Goal: Task Accomplishment & Management: Complete application form

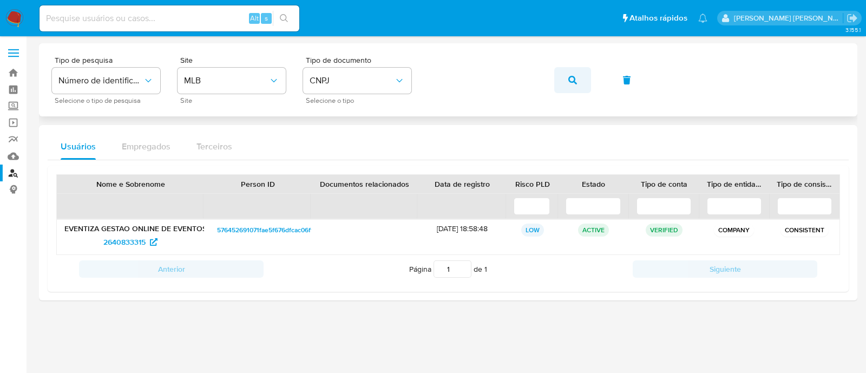
click at [558, 82] on button "button" at bounding box center [572, 80] width 37 height 26
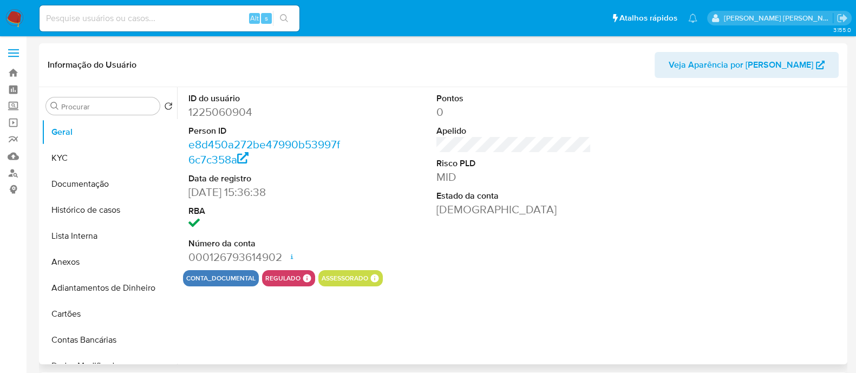
select select "10"
click at [97, 155] on button "KYC" at bounding box center [105, 158] width 127 height 26
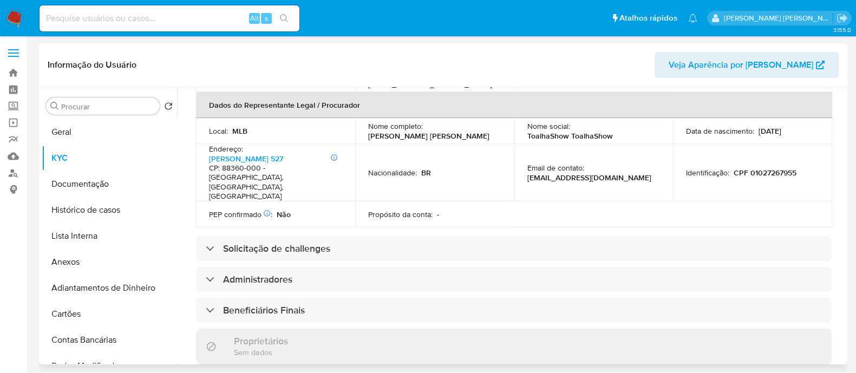
scroll to position [541, 0]
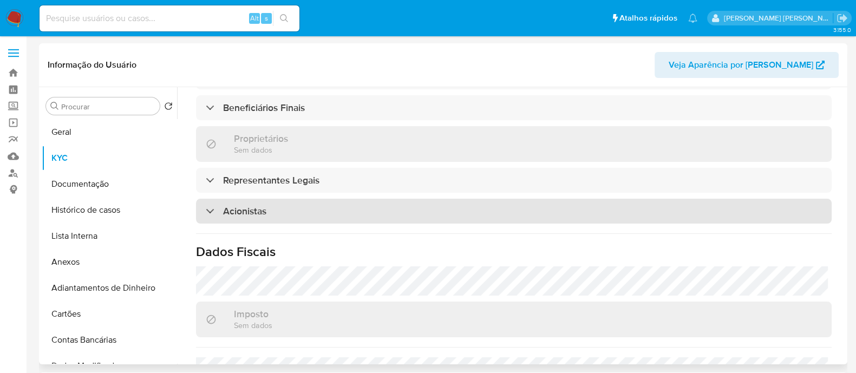
click at [328, 199] on div "Acionistas" at bounding box center [514, 211] width 636 height 25
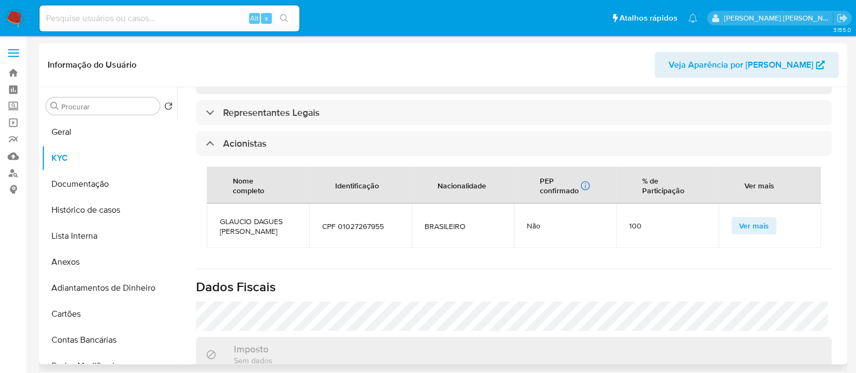
scroll to position [609, 0]
click at [234, 216] on span "GLAUCIO DAGUES DZIOBA" at bounding box center [258, 225] width 76 height 19
copy span "GLAUCIO DAGUES DZIOBA"
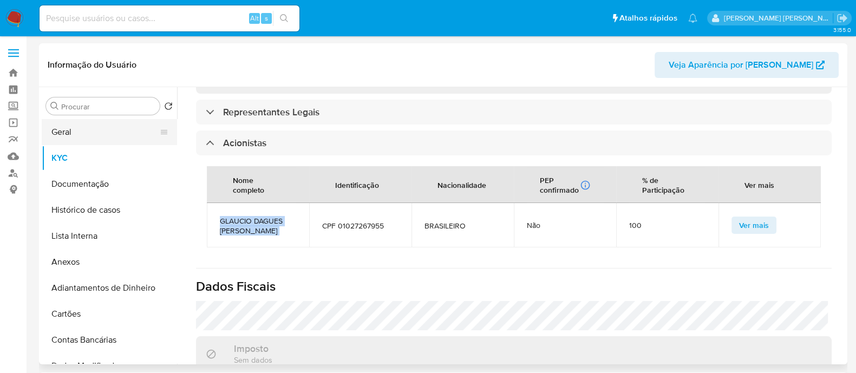
click at [63, 125] on button "Geral" at bounding box center [105, 132] width 127 height 26
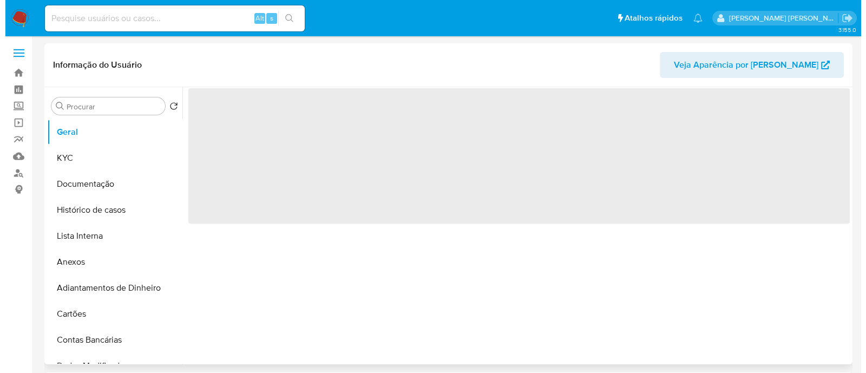
scroll to position [0, 0]
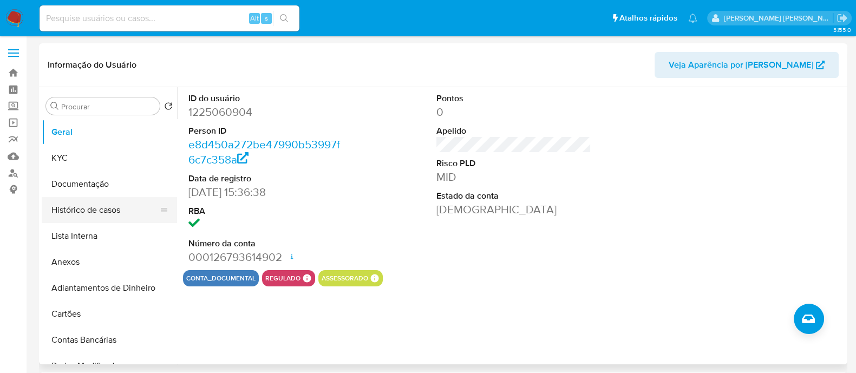
click at [117, 214] on button "Histórico de casos" at bounding box center [105, 210] width 127 height 26
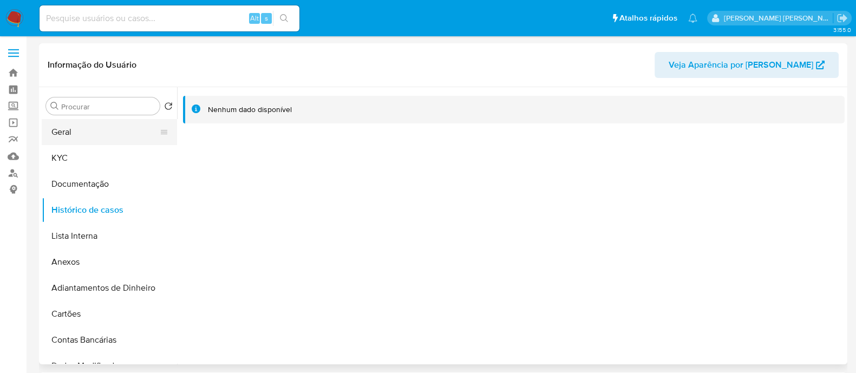
click at [125, 133] on button "Geral" at bounding box center [105, 132] width 127 height 26
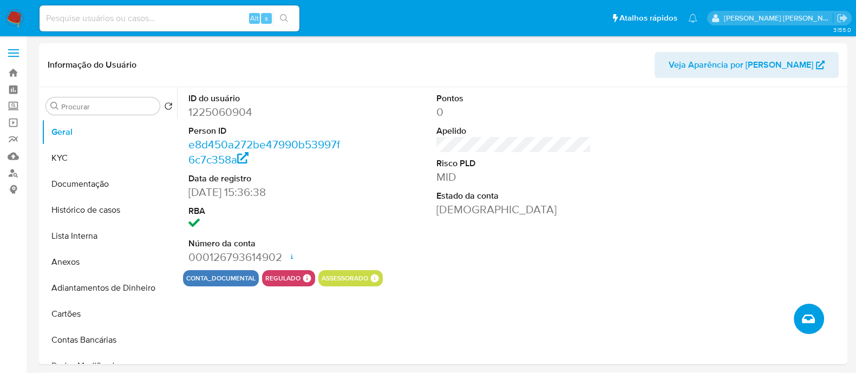
click at [815, 326] on button "Criar caso manual" at bounding box center [809, 319] width 30 height 30
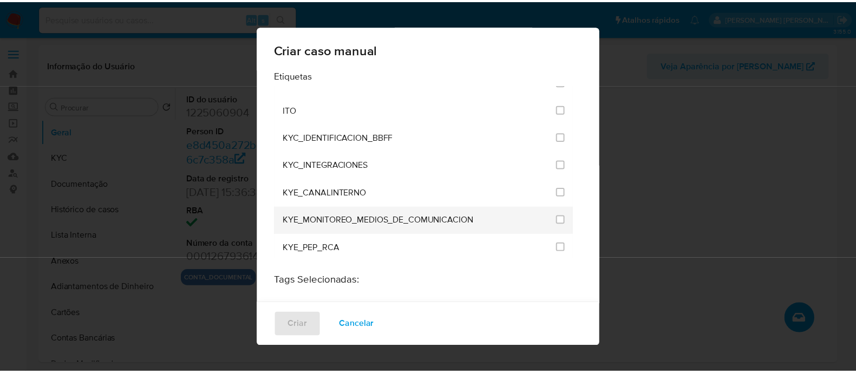
scroll to position [879, 0]
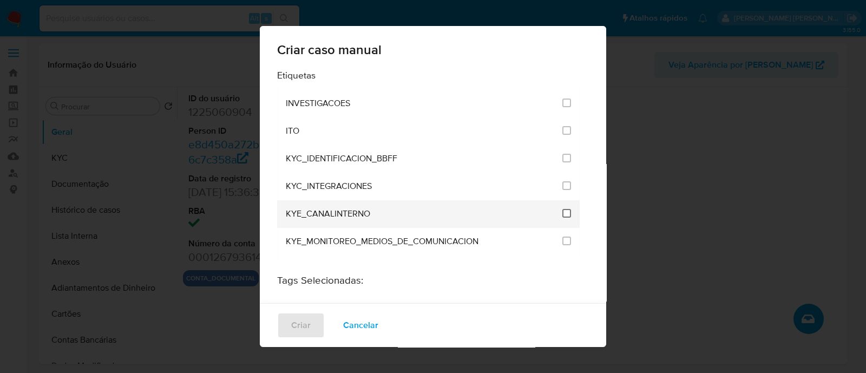
click at [563, 209] on input "2114" at bounding box center [567, 213] width 9 height 9
checkbox input "false"
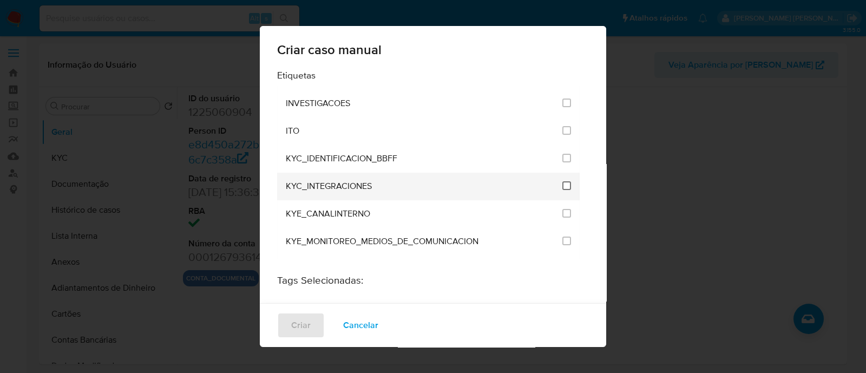
click at [563, 181] on input "2093" at bounding box center [567, 185] width 9 height 9
checkbox input "true"
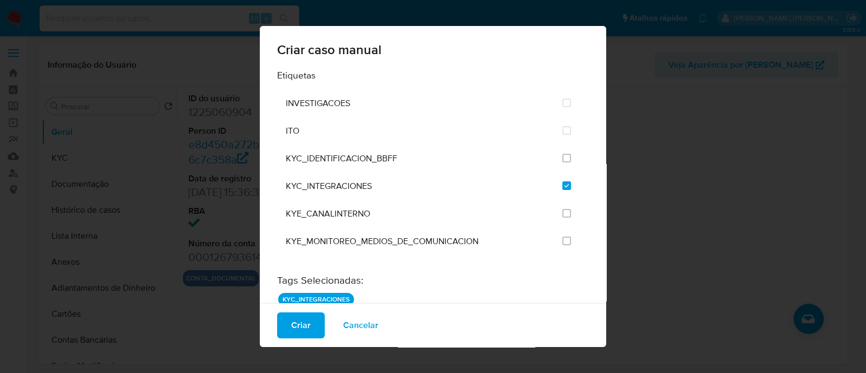
click at [303, 326] on span "Criar" at bounding box center [300, 325] width 19 height 24
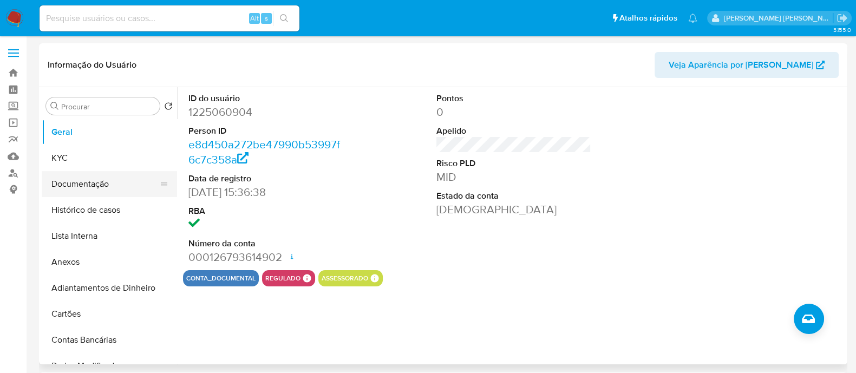
click at [116, 173] on button "Documentação" at bounding box center [105, 184] width 127 height 26
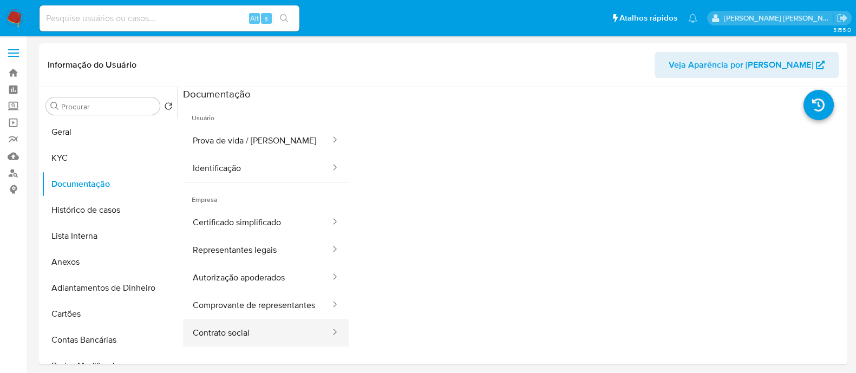
click at [277, 336] on button "Contrato social" at bounding box center [257, 333] width 148 height 28
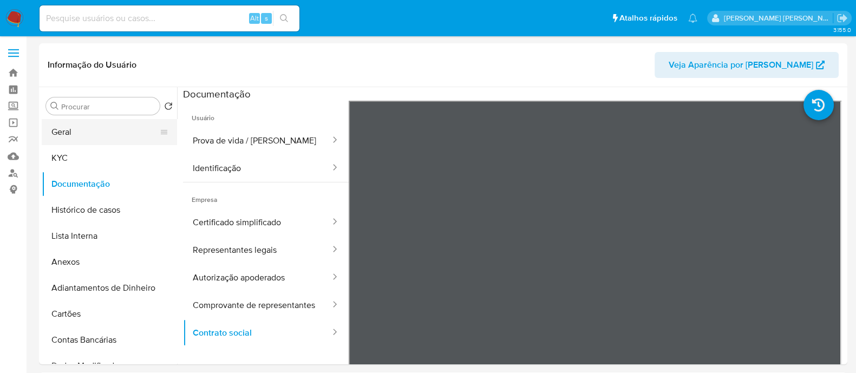
click at [91, 142] on button "Geral" at bounding box center [105, 132] width 127 height 26
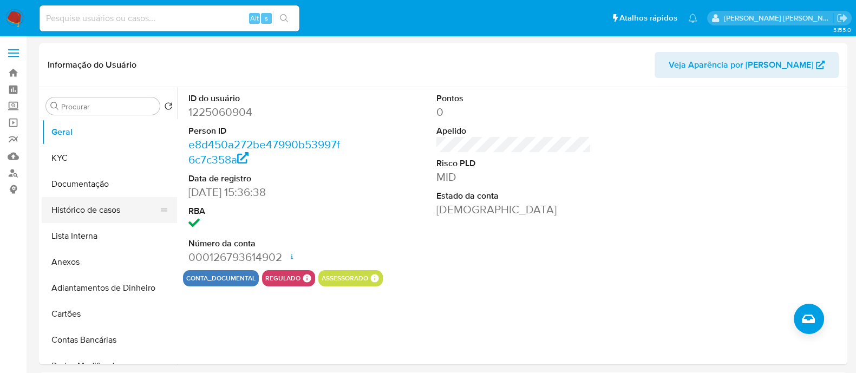
click at [97, 203] on button "Histórico de casos" at bounding box center [105, 210] width 127 height 26
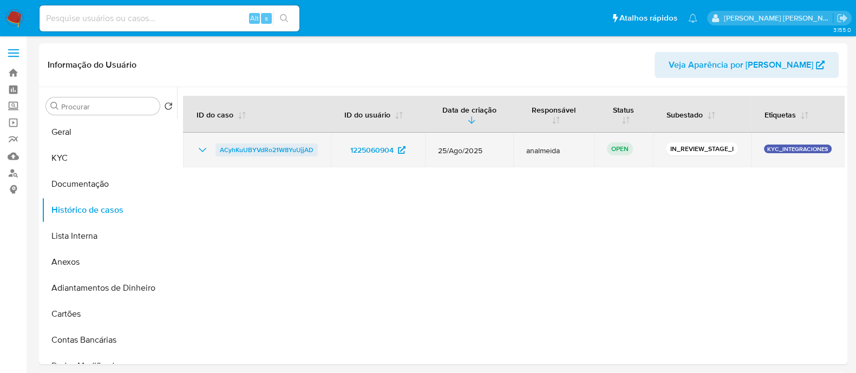
click at [266, 148] on span "ACyhKuUBYVdRo21W8YuUjjAD" at bounding box center [267, 149] width 94 height 13
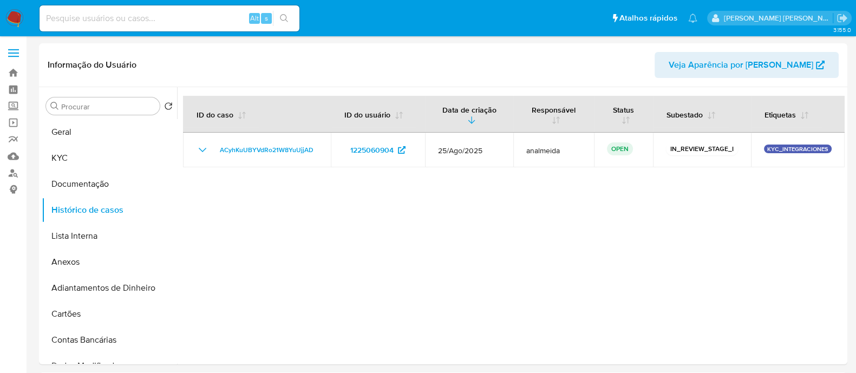
click at [487, 276] on div at bounding box center [511, 225] width 668 height 277
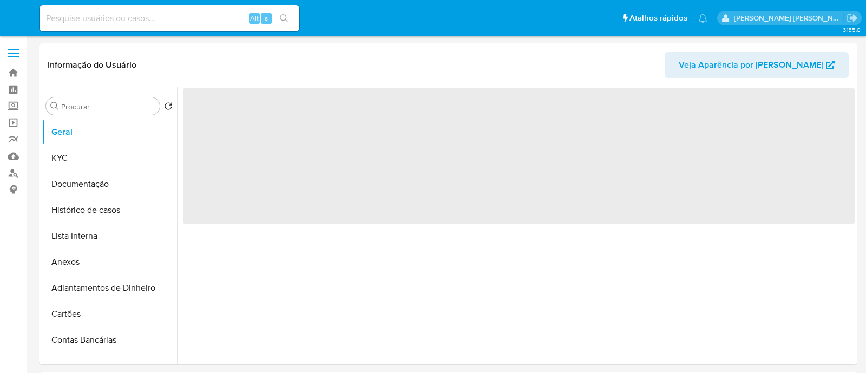
select select "10"
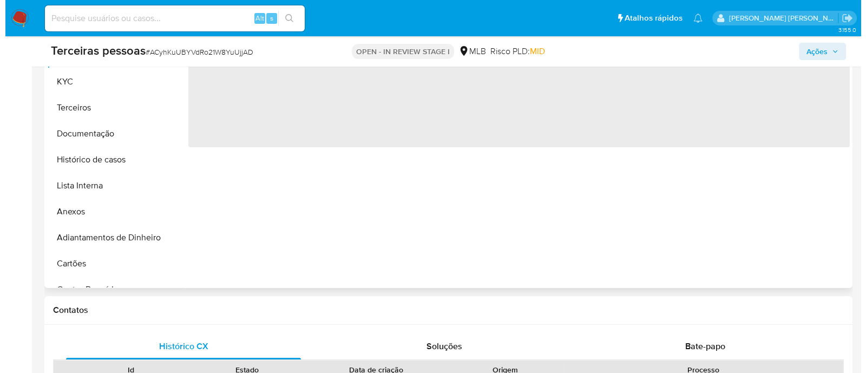
scroll to position [270, 0]
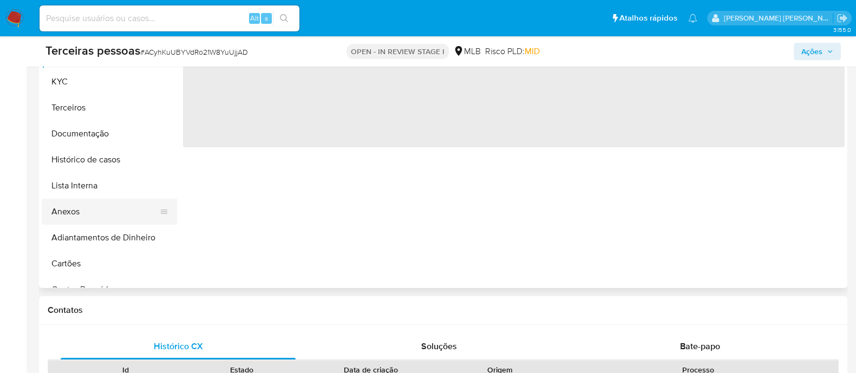
click at [108, 208] on button "Anexos" at bounding box center [105, 212] width 127 height 26
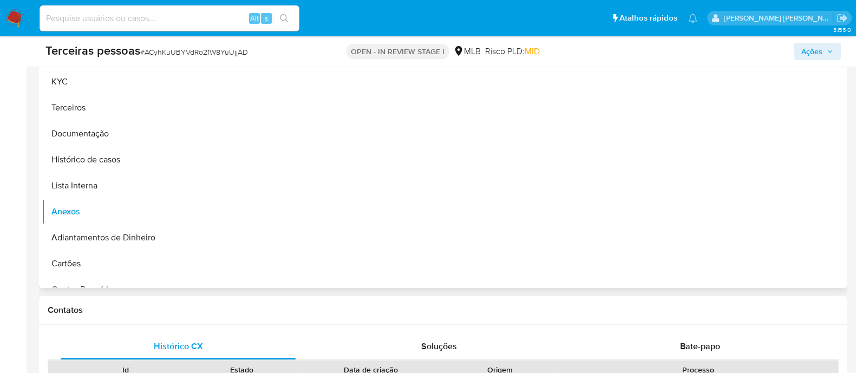
select select "10"
click at [794, 242] on button "upload-file" at bounding box center [800, 251] width 30 height 30
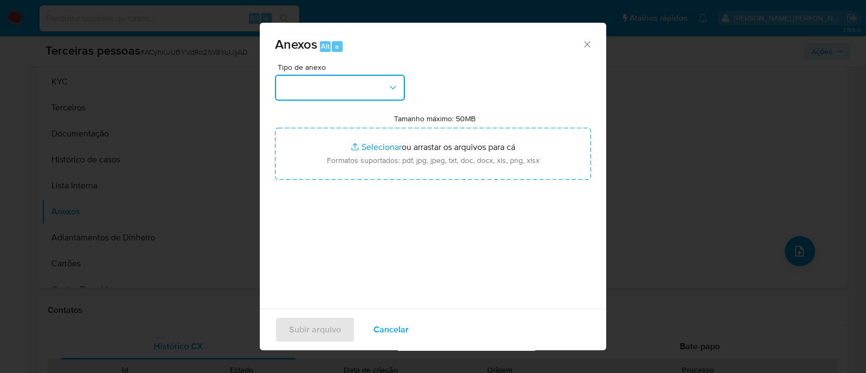
click at [390, 82] on icon "button" at bounding box center [393, 87] width 11 height 11
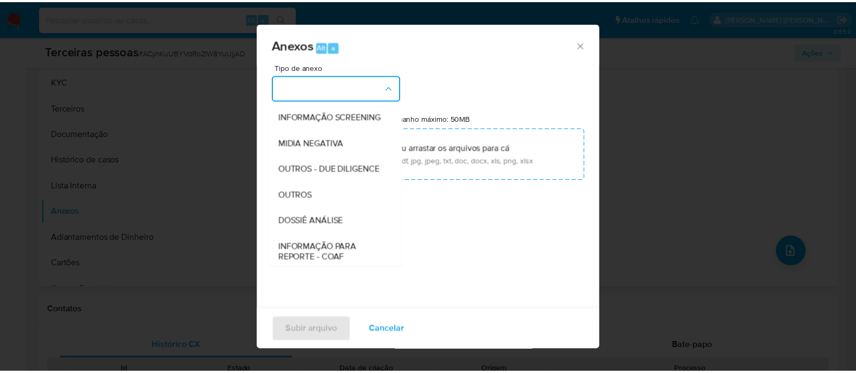
scroll to position [167, 0]
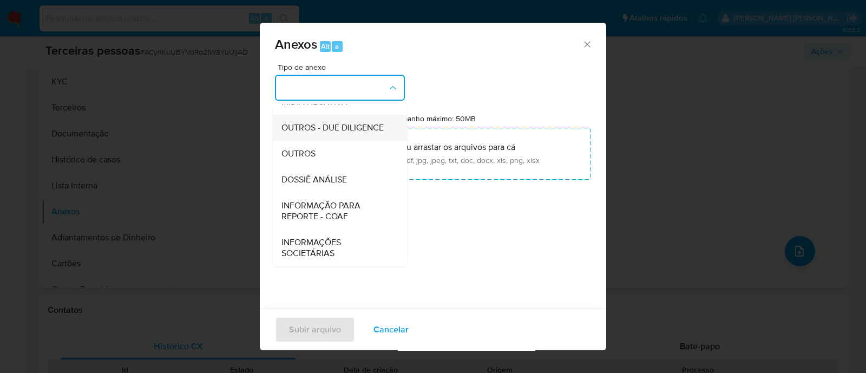
click at [315, 115] on div "OUTROS - DUE DILIGENCE" at bounding box center [337, 128] width 110 height 26
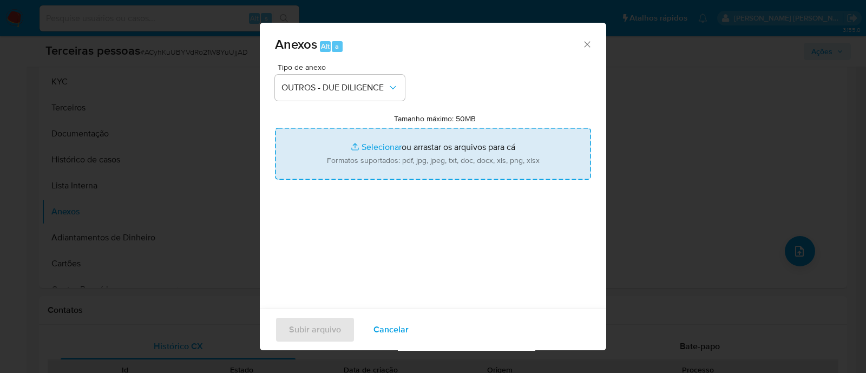
click at [499, 161] on input "Tamanho máximo: 50MB Selecionar arquivos" at bounding box center [433, 154] width 316 height 52
type input "C:\fakepath\Matriz de Risco - DZIOBA TEXTIL LTDA.pdf"
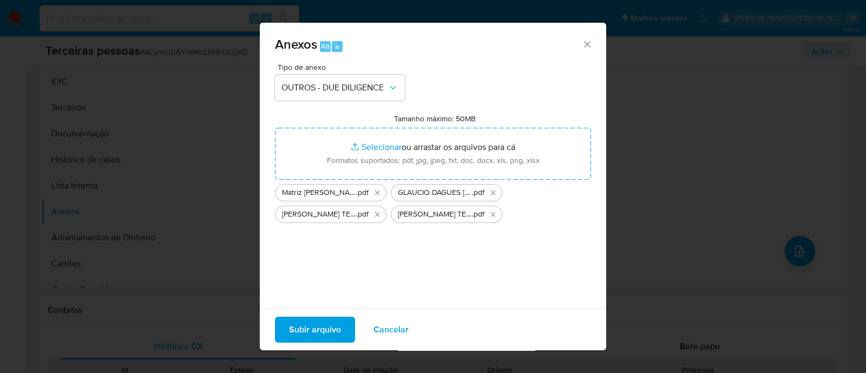
click at [331, 329] on span "Subir arquivo" at bounding box center [315, 330] width 52 height 24
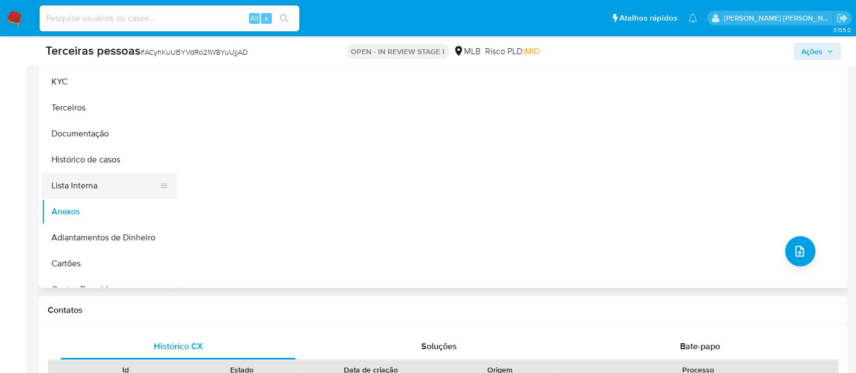
click at [77, 182] on button "Lista Interna" at bounding box center [105, 186] width 127 height 26
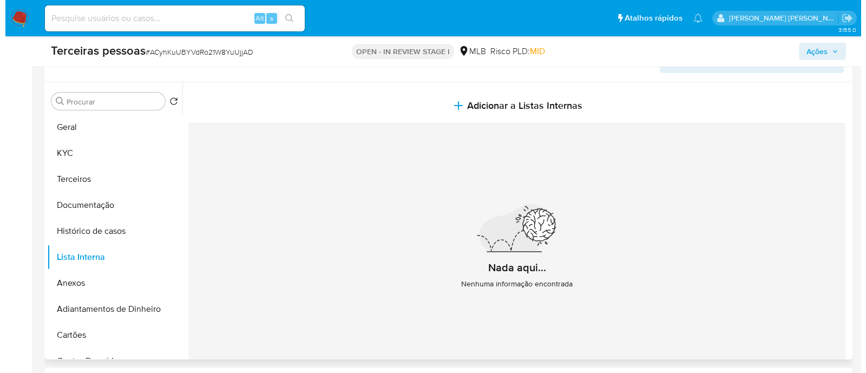
scroll to position [135, 0]
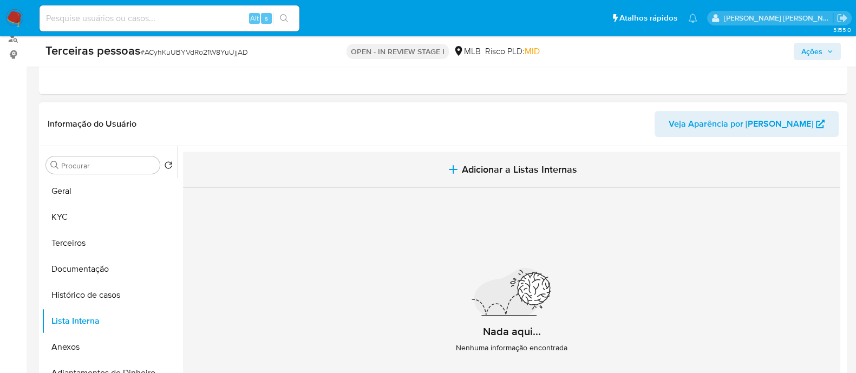
click at [478, 170] on span "Adicionar a Listas Internas" at bounding box center [519, 170] width 115 height 12
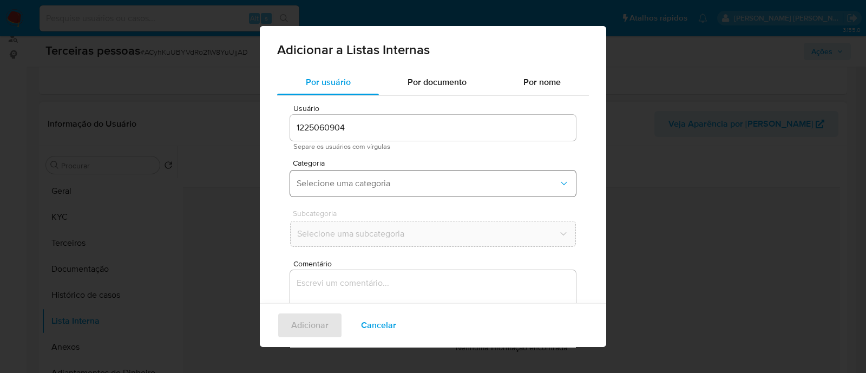
click at [352, 179] on span "Selecione uma categoria" at bounding box center [428, 183] width 262 height 11
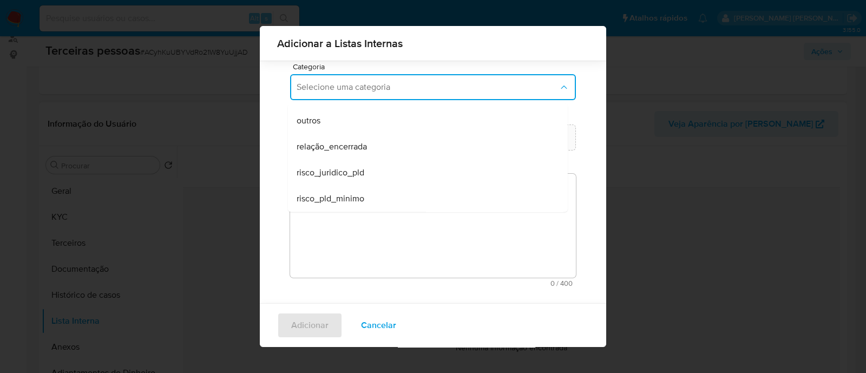
scroll to position [88, 0]
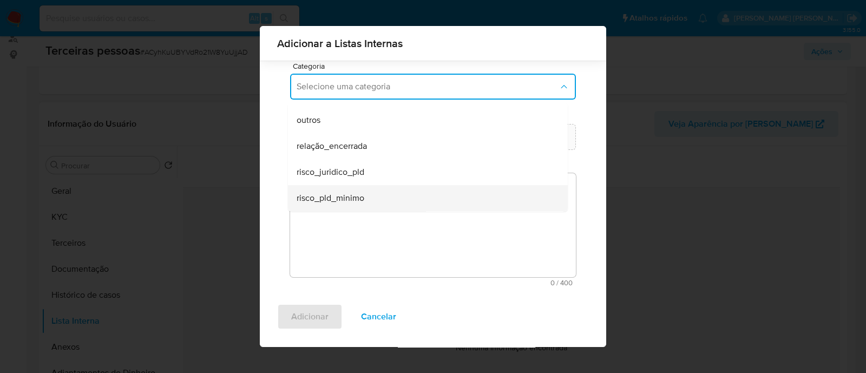
click at [357, 202] on span "risco_pld_minimo" at bounding box center [331, 198] width 68 height 11
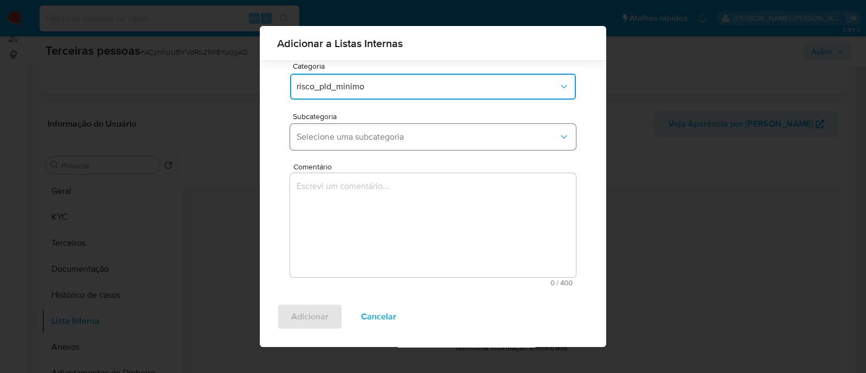
click at [433, 142] on button "Selecione uma subcategoria" at bounding box center [433, 137] width 286 height 26
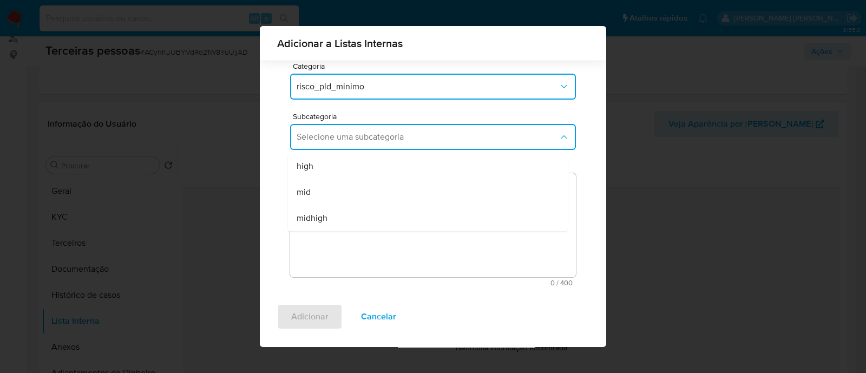
drag, startPoint x: 331, startPoint y: 193, endPoint x: 436, endPoint y: 260, distance: 123.9
click at [332, 193] on div "mid" at bounding box center [425, 192] width 256 height 26
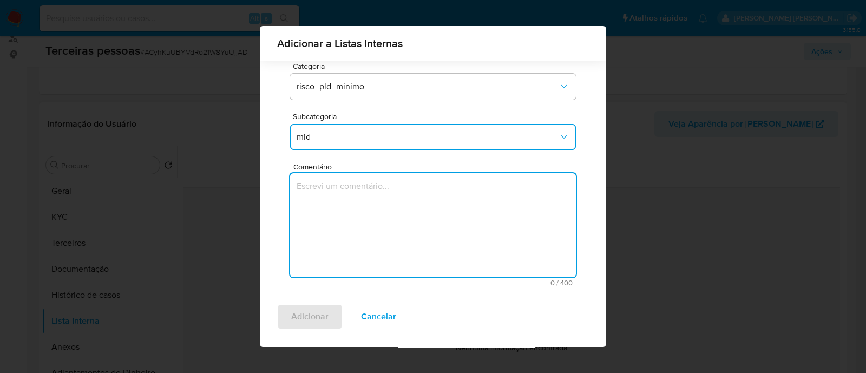
click at [436, 260] on textarea "Comentário" at bounding box center [433, 225] width 286 height 104
type textarea "c"
type textarea "Conforme Risco PLD"
click at [324, 312] on span "Adicionar" at bounding box center [309, 317] width 37 height 24
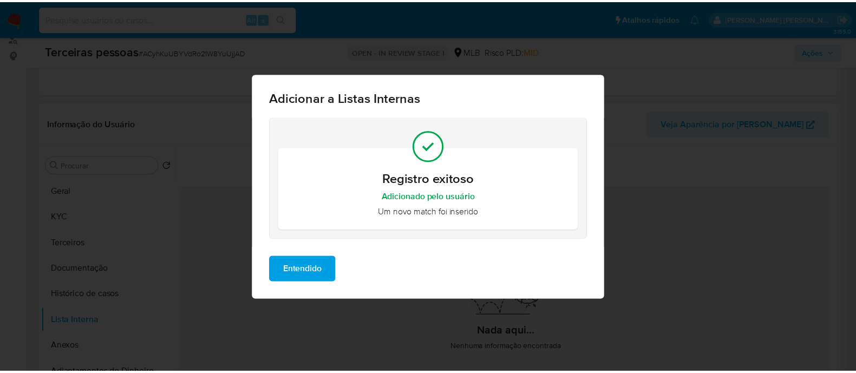
scroll to position [0, 0]
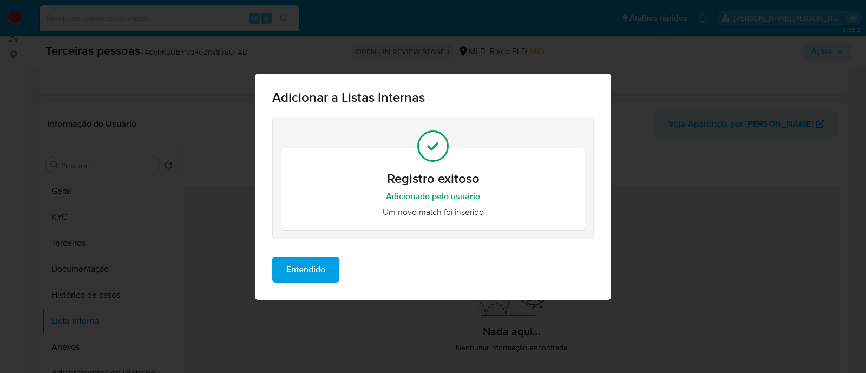
click at [299, 275] on span "Entendido" at bounding box center [305, 270] width 39 height 24
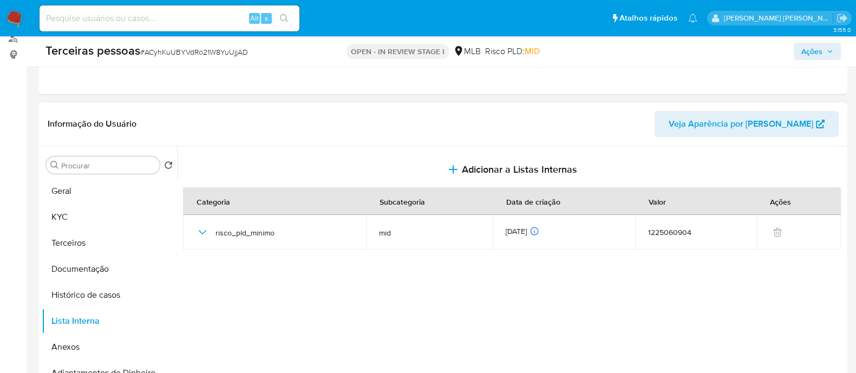
click at [798, 47] on button "Ações" at bounding box center [817, 51] width 47 height 17
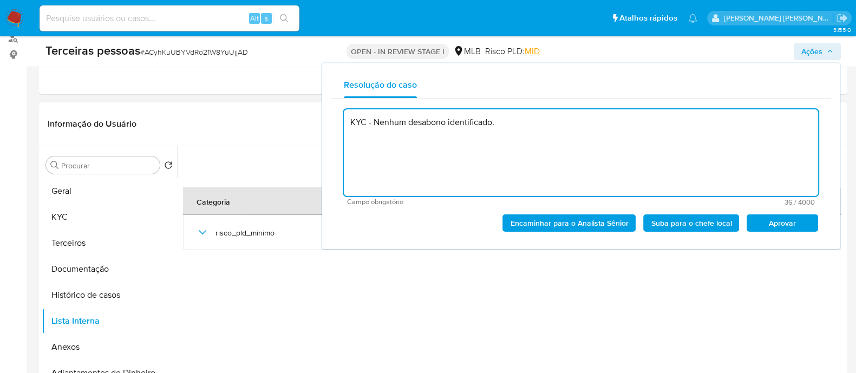
click at [763, 219] on span "Aprovar" at bounding box center [782, 222] width 56 height 15
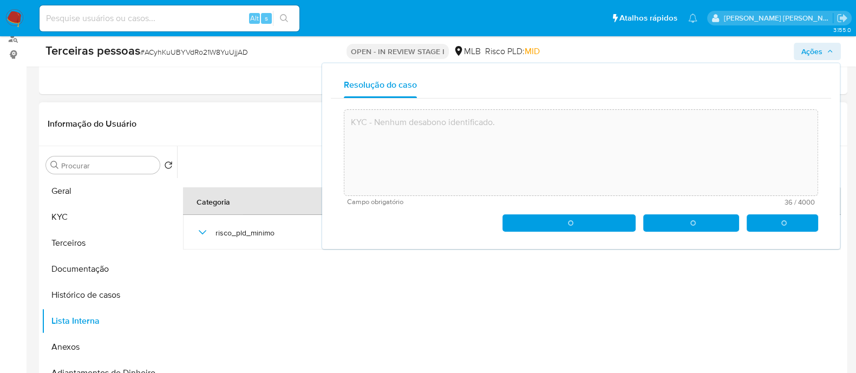
type textarea "KYC - Nenhum desabono identificado."
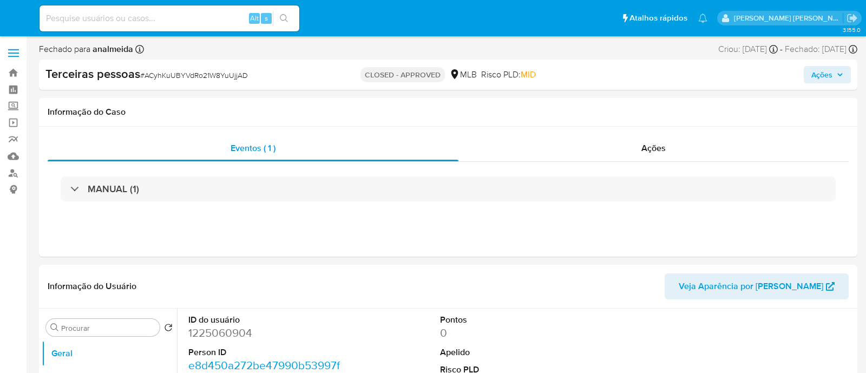
select select "10"
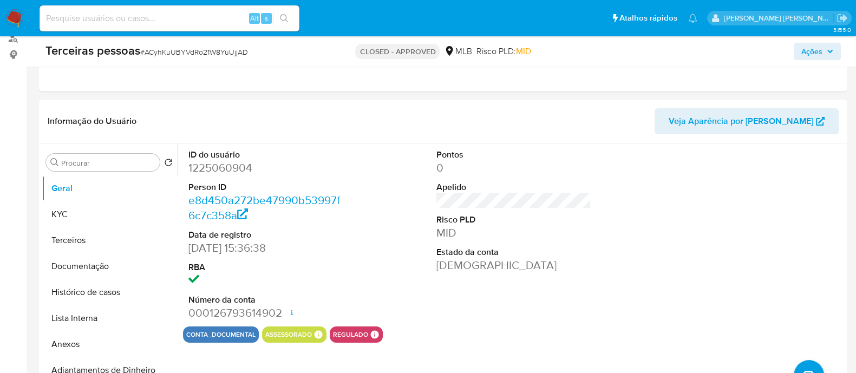
scroll to position [67, 0]
